Goal: Communication & Community: Answer question/provide support

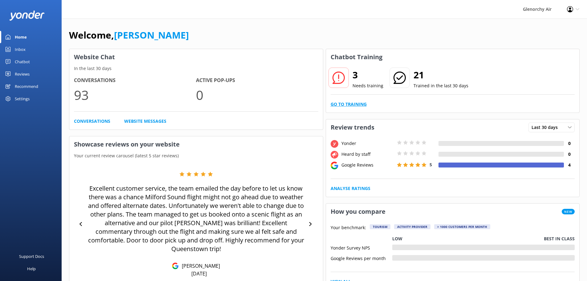
click at [358, 103] on link "Go to Training" at bounding box center [349, 104] width 36 height 7
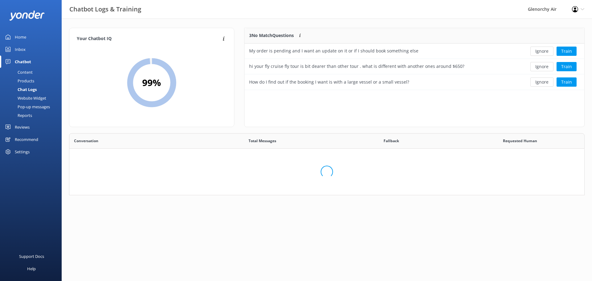
scroll to position [212, 506]
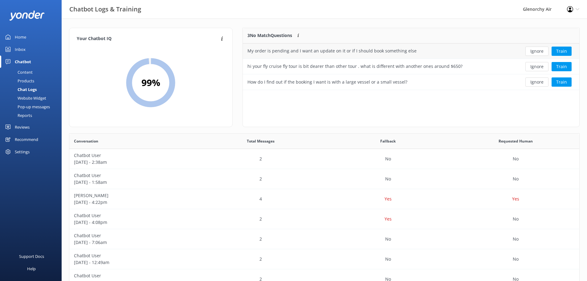
click at [364, 53] on div "My order is pending and I want an update on it or if I should book something el…" at bounding box center [332, 50] width 169 height 7
click at [392, 63] on div "hi your fly cruise fly tour is bit dearer than other tour . what is different w…" at bounding box center [355, 66] width 215 height 7
click at [387, 66] on div "hi your fly cruise fly tour is bit dearer than other tour . what is different w…" at bounding box center [355, 66] width 215 height 7
click at [561, 67] on button "Train" at bounding box center [562, 66] width 20 height 9
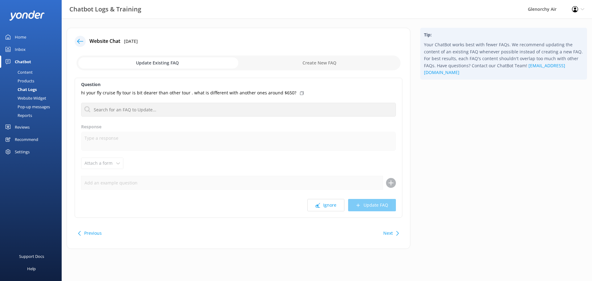
click at [21, 47] on div "Inbox" at bounding box center [20, 49] width 11 height 12
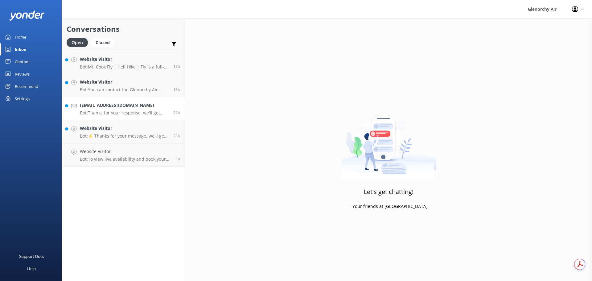
click at [117, 111] on p "Bot: Thanks for your response, we'll get back to you as soon as we can during o…" at bounding box center [124, 113] width 89 height 6
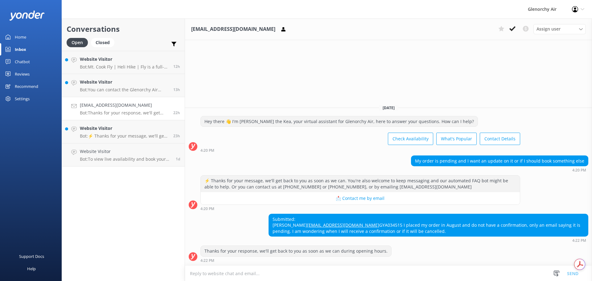
drag, startPoint x: 511, startPoint y: 26, endPoint x: 509, endPoint y: 45, distance: 19.6
click at [509, 45] on div "danielsheppard97@gmail.com Assign user Joe Kirstin Tomika Katie Dana Olivia Nat…" at bounding box center [388, 150] width 407 height 262
click at [287, 272] on textarea at bounding box center [388, 273] width 407 height 15
type textarea "I"
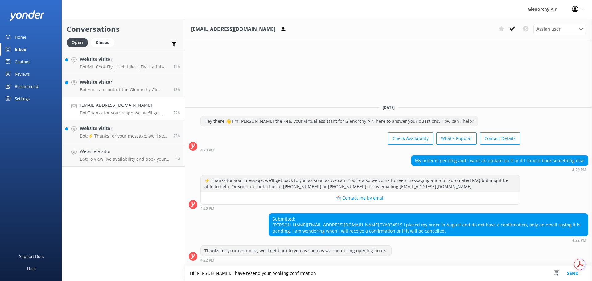
click at [237, 271] on textarea "Hi Daniel, I have resend your booking confirmation" at bounding box center [388, 273] width 407 height 15
click at [326, 268] on textarea "Hi Daniel, I have resent your booking confirmation" at bounding box center [388, 273] width 407 height 15
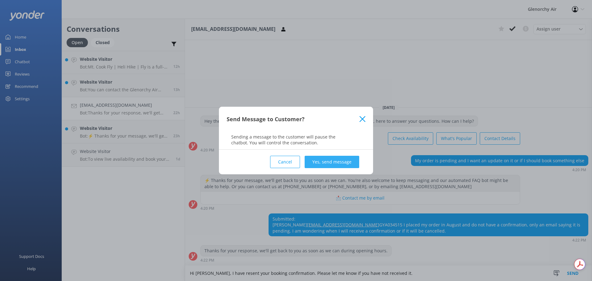
type textarea "Hi [PERSON_NAME], I have resent your booking confirmation. Please let me know i…"
click at [348, 162] on button "Yes, send message" at bounding box center [332, 162] width 55 height 12
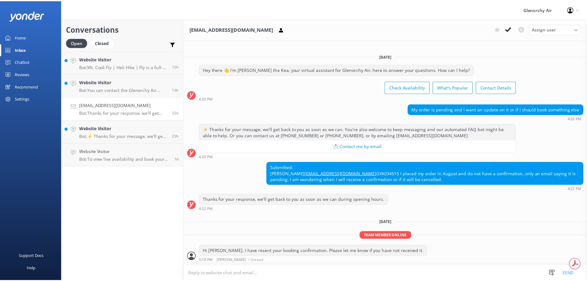
scroll to position [4, 0]
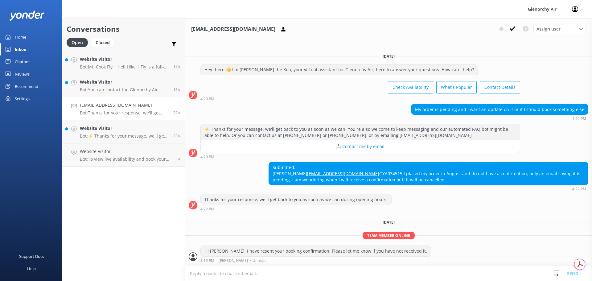
drag, startPoint x: 514, startPoint y: 28, endPoint x: 488, endPoint y: 50, distance: 34.4
click at [514, 28] on use at bounding box center [512, 28] width 6 height 5
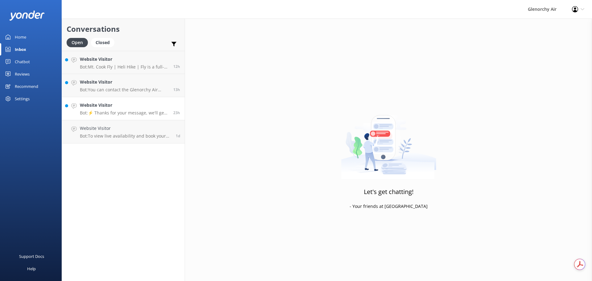
click at [104, 107] on h4 "Website Visitor" at bounding box center [124, 105] width 89 height 7
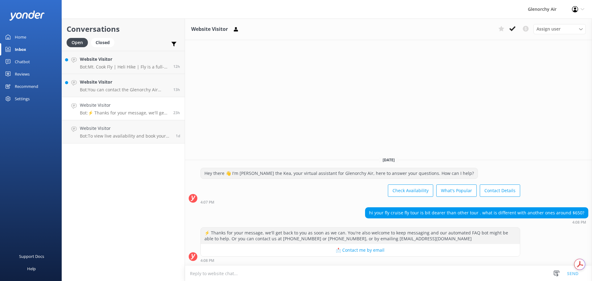
click at [313, 268] on textarea at bounding box center [388, 273] width 407 height 15
click at [439, 271] on textarea at bounding box center [388, 273] width 407 height 15
click at [398, 273] on textarea at bounding box center [388, 273] width 407 height 15
type textarea "Our Fly Cruise Fly price is inline with"
drag, startPoint x: 176, startPoint y: 264, endPoint x: 78, endPoint y: 268, distance: 97.5
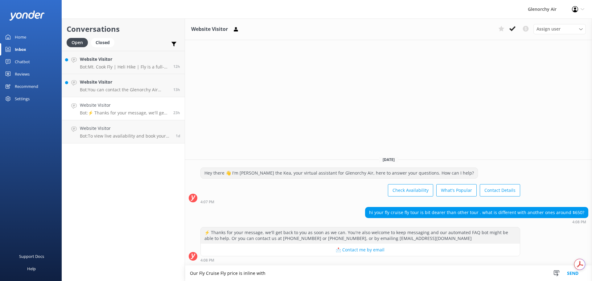
click at [85, 268] on div "Conversations Open Closed Important Converted Assigned to me Unassigned Website…" at bounding box center [327, 150] width 530 height 262
click at [511, 27] on icon at bounding box center [512, 29] width 6 height 6
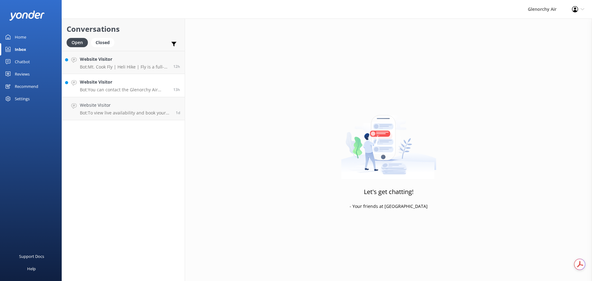
click at [116, 94] on link "Website Visitor Bot: You can contact the Glenorchy Air team at 0800 676 264 or …" at bounding box center [123, 85] width 123 height 23
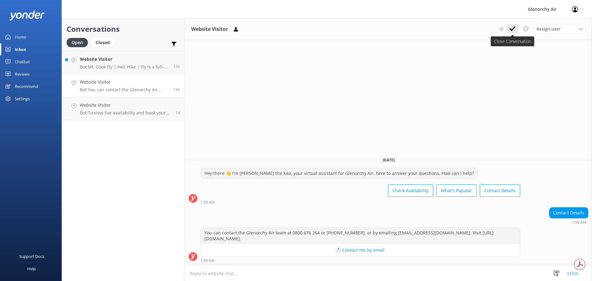
click at [514, 25] on button at bounding box center [512, 28] width 11 height 9
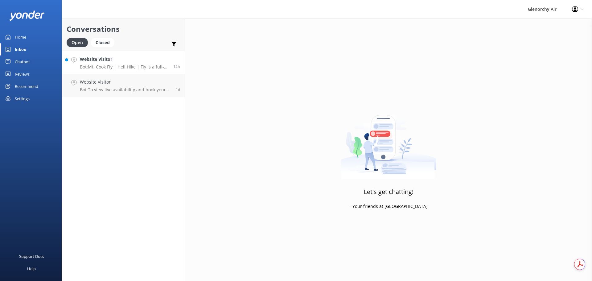
click at [143, 66] on p "Bot: Mt. Cook Fly | Heli Hike | Fly is a full-day adventure combining a scenic …" at bounding box center [124, 67] width 89 height 6
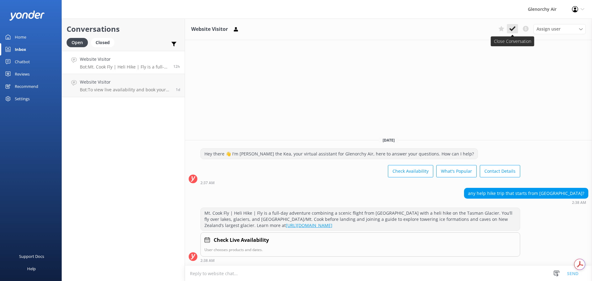
click at [517, 27] on button at bounding box center [512, 28] width 11 height 9
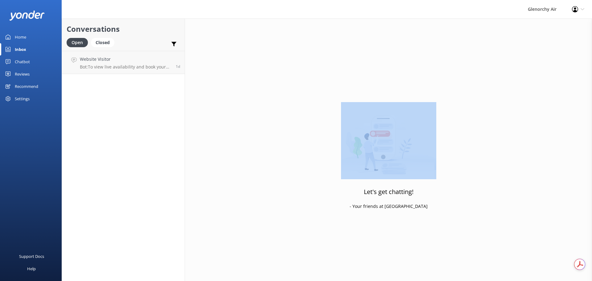
drag, startPoint x: 517, startPoint y: 27, endPoint x: 488, endPoint y: 76, distance: 57.2
click at [469, 109] on div "Let's get chatting! - Your friends at Yonder" at bounding box center [388, 159] width 407 height 281
click at [108, 57] on h4 "Website Visitor" at bounding box center [125, 59] width 91 height 7
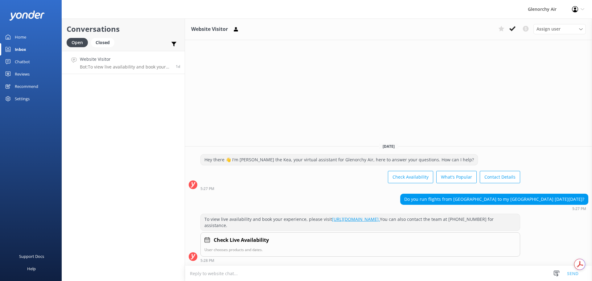
drag, startPoint x: 510, startPoint y: 28, endPoint x: 320, endPoint y: 53, distance: 191.6
click at [320, 55] on div "Website Visitor Assign user Joe Kirstin Tomika Katie Dana Olivia Nat Customer S…" at bounding box center [388, 150] width 407 height 262
drag, startPoint x: 320, startPoint y: 53, endPoint x: 321, endPoint y: 60, distance: 7.3
click at [317, 57] on div "Website Visitor Assign user Joe Kirstin Tomika Katie Dana Olivia Nat Customer S…" at bounding box center [388, 150] width 407 height 262
click at [302, 271] on textarea at bounding box center [388, 273] width 407 height 15
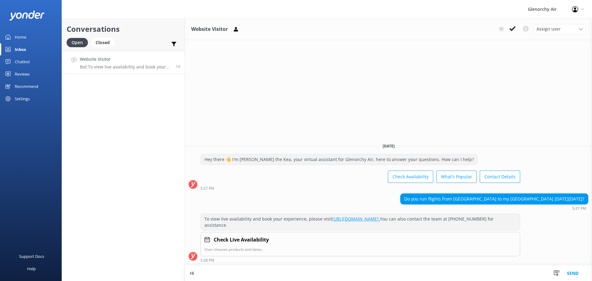
type textarea "H"
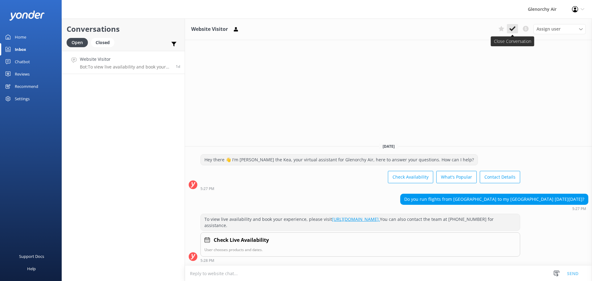
click at [510, 29] on use at bounding box center [512, 28] width 6 height 5
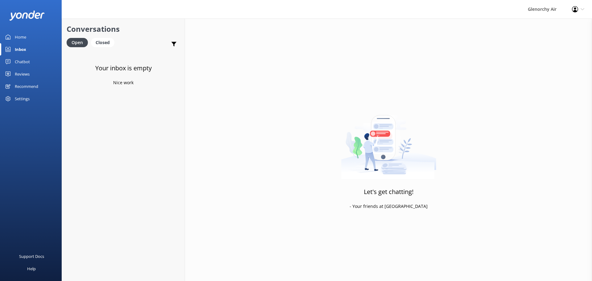
click at [26, 36] on div "Home" at bounding box center [20, 37] width 11 height 12
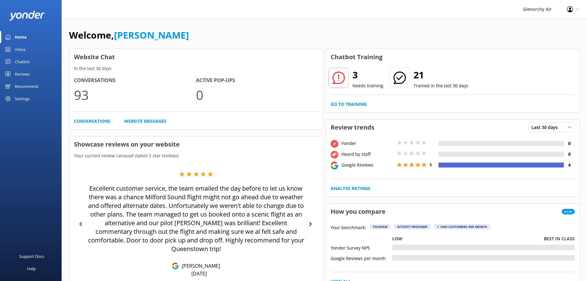
click at [350, 101] on div "3 Needs training 21 Trained in the last 30 days Go to Training" at bounding box center [453, 88] width 254 height 47
click at [351, 103] on link "Go to Training" at bounding box center [349, 104] width 36 height 7
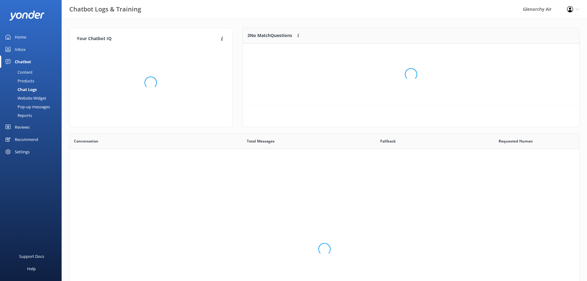
scroll to position [212, 506]
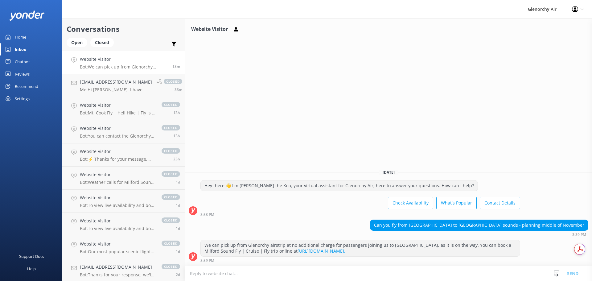
scroll to position [0, 0]
click at [434, 269] on textarea at bounding box center [388, 273] width 407 height 15
click at [278, 266] on form "Snippets Manage Save time responding and get consistent tone of response by cre…" at bounding box center [388, 273] width 407 height 15
click at [275, 269] on textarea at bounding box center [388, 273] width 407 height 15
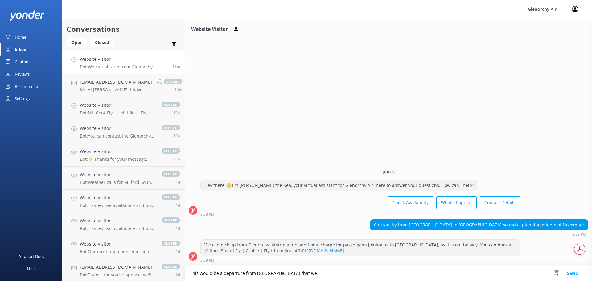
type textarea "This would be a departure from [GEOGRAPHIC_DATA] that we"
